Goal: Transaction & Acquisition: Book appointment/travel/reservation

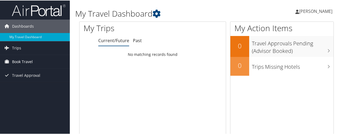
click at [24, 63] on span "Book Travel" at bounding box center [22, 60] width 21 height 13
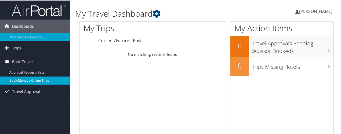
click at [42, 81] on link "Book/Manage Online Trips" at bounding box center [35, 80] width 70 height 8
